Goal: Information Seeking & Learning: Find specific fact

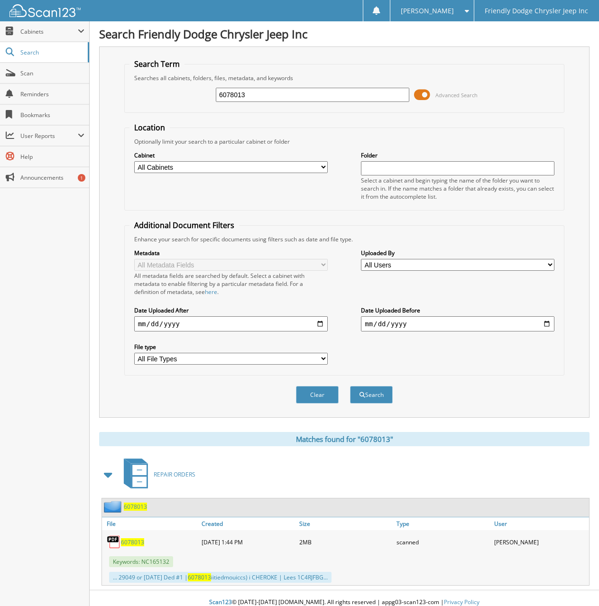
drag, startPoint x: 245, startPoint y: 97, endPoint x: 150, endPoint y: 97, distance: 94.8
click at [150, 97] on div "6078013 Advanced Search" at bounding box center [344, 95] width 430 height 26
type input "6077874"
click at [350, 386] on button "Search" at bounding box center [371, 395] width 43 height 18
click at [135, 540] on span "6077874" at bounding box center [132, 542] width 23 height 8
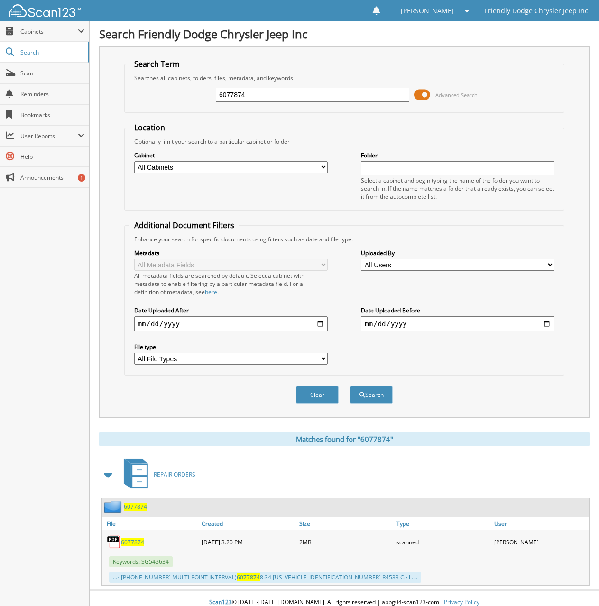
drag, startPoint x: 256, startPoint y: 94, endPoint x: 147, endPoint y: 99, distance: 109.1
click at [147, 99] on div "6077874 Advanced Search" at bounding box center [344, 95] width 430 height 26
type input "6077584"
click at [350, 386] on button "Search" at bounding box center [371, 395] width 43 height 18
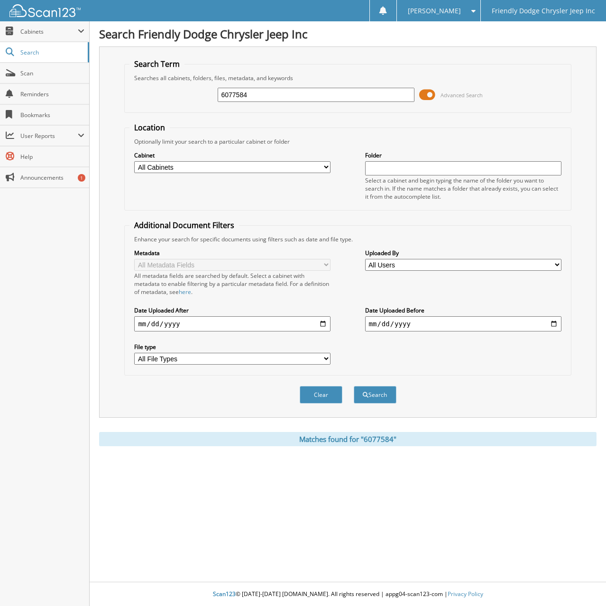
drag, startPoint x: 249, startPoint y: 95, endPoint x: 113, endPoint y: 103, distance: 136.8
click at [113, 103] on div "Search Term Searches all cabinets, folders, files, metadata, and keywords 60775…" at bounding box center [347, 231] width 497 height 371
type input "6078482"
click at [354, 386] on button "Search" at bounding box center [375, 395] width 43 height 18
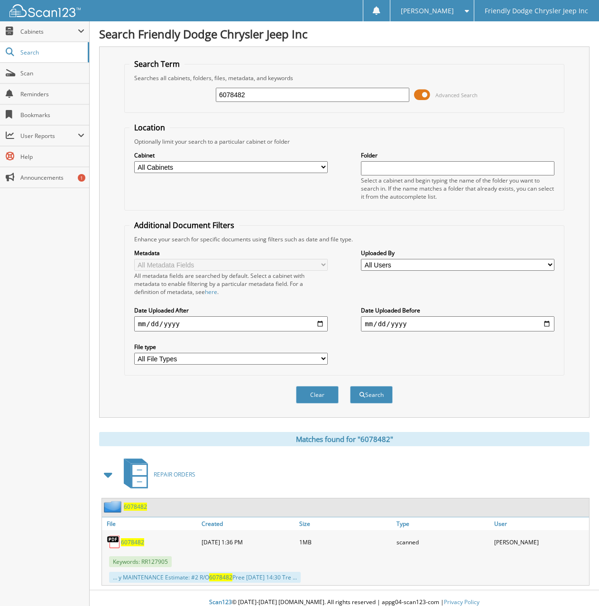
click at [131, 542] on span "6078482" at bounding box center [132, 542] width 23 height 8
drag, startPoint x: 250, startPoint y: 98, endPoint x: 165, endPoint y: 93, distance: 85.0
click at [165, 93] on div "6078482 Advanced Search" at bounding box center [344, 95] width 430 height 26
type input "6077584"
click at [350, 386] on button "Search" at bounding box center [371, 395] width 43 height 18
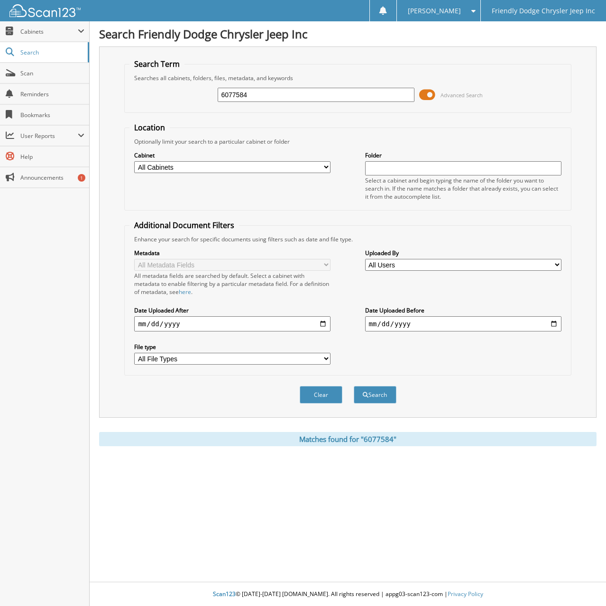
drag, startPoint x: 260, startPoint y: 94, endPoint x: 110, endPoint y: 99, distance: 150.4
click at [109, 99] on div "Search Term Searches all cabinets, folders, files, metadata, and keywords 60775…" at bounding box center [347, 231] width 497 height 371
type input "6077551"
click at [354, 386] on button "Search" at bounding box center [375, 395] width 43 height 18
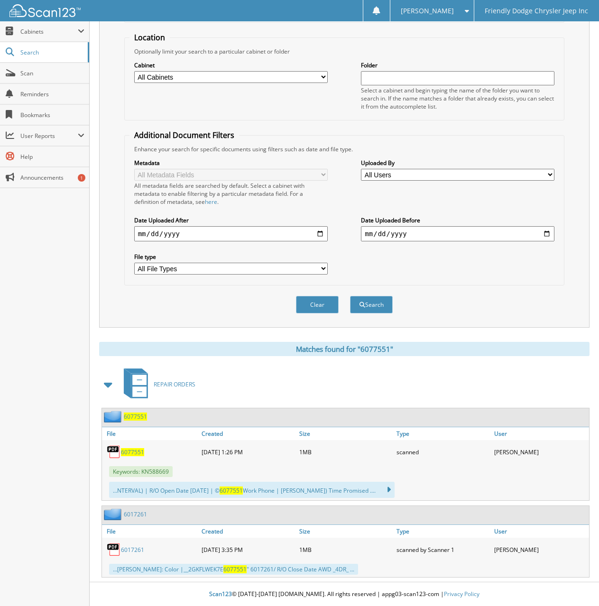
click at [132, 452] on span "6077551" at bounding box center [132, 452] width 23 height 8
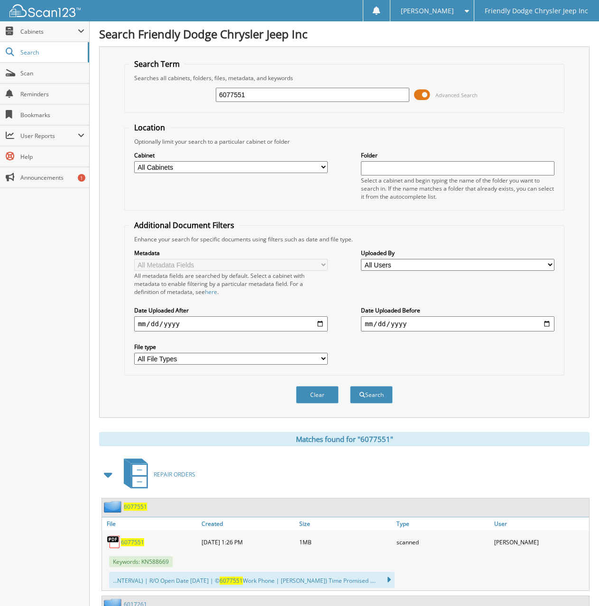
drag, startPoint x: 251, startPoint y: 97, endPoint x: 172, endPoint y: 96, distance: 79.2
click at [178, 97] on div "6077551 Advanced Search" at bounding box center [344, 95] width 430 height 26
type input "6075606"
click at [350, 386] on button "Search" at bounding box center [371, 395] width 43 height 18
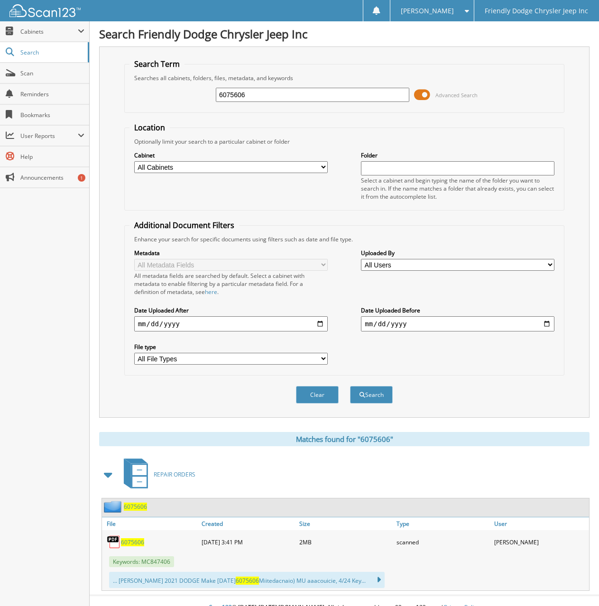
drag, startPoint x: 253, startPoint y: 96, endPoint x: 151, endPoint y: 91, distance: 102.5
click at [153, 92] on div "6075606 Advanced Search" at bounding box center [344, 95] width 430 height 26
type input "6075177"
click at [350, 386] on button "Search" at bounding box center [371, 395] width 43 height 18
